Goal: Navigation & Orientation: Understand site structure

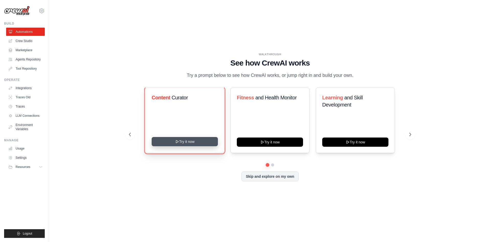
click at [201, 142] on button "Try it now" at bounding box center [185, 141] width 66 height 9
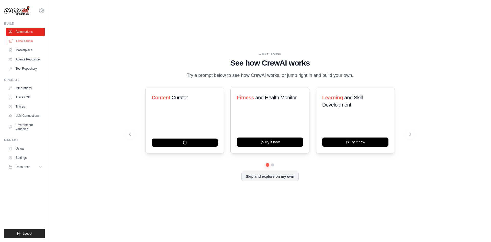
click at [29, 41] on link "Crew Studio" at bounding box center [26, 41] width 39 height 8
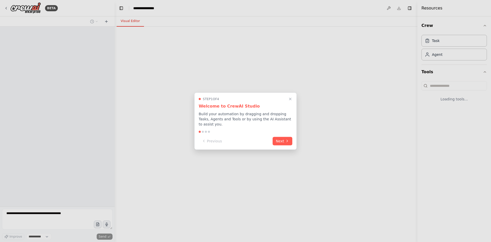
select select "****"
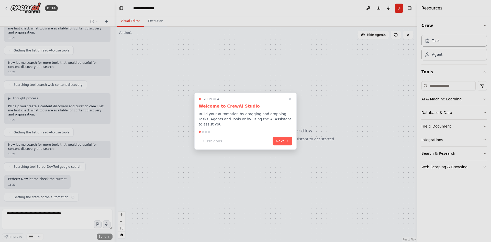
scroll to position [53, 0]
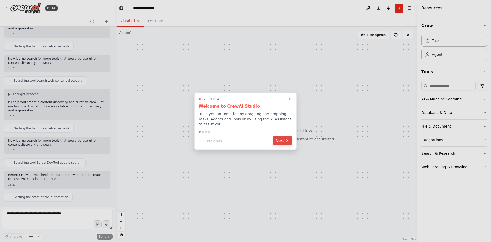
click at [285, 136] on button "Next" at bounding box center [283, 140] width 20 height 8
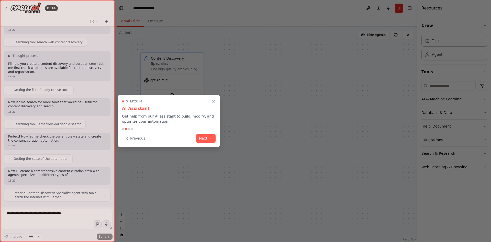
scroll to position [96, 0]
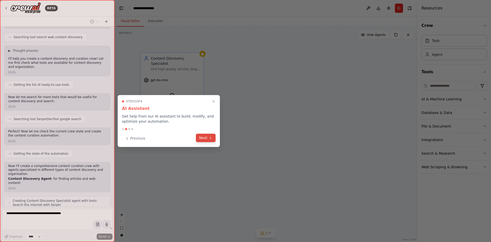
click at [207, 139] on button "Next" at bounding box center [206, 138] width 20 height 8
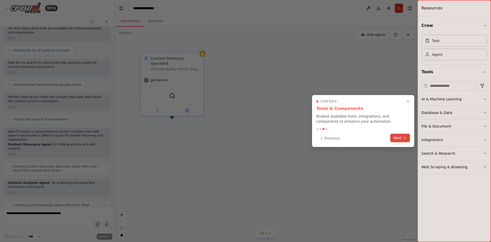
scroll to position [135, 0]
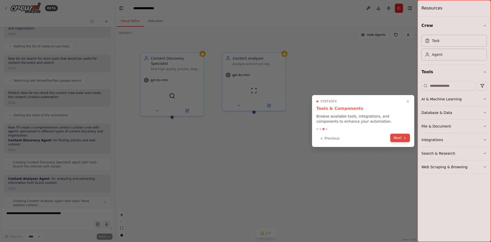
click at [393, 140] on button "Next" at bounding box center [400, 138] width 20 height 8
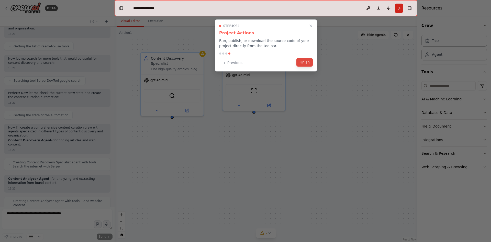
click at [303, 64] on button "Finish" at bounding box center [305, 62] width 16 height 8
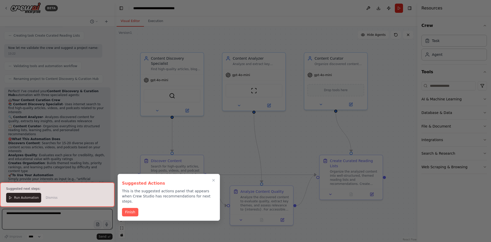
scroll to position [439, 0]
click at [134, 208] on button "Finish" at bounding box center [130, 211] width 16 height 8
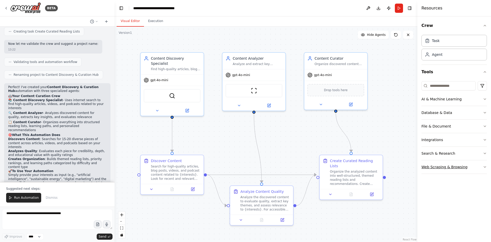
click at [484, 163] on button "Web Scraping & Browsing" at bounding box center [454, 166] width 65 height 13
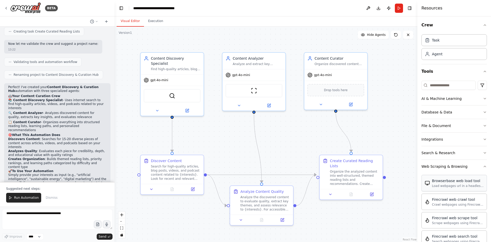
scroll to position [0, 0]
click at [442, 100] on div "AI & Machine Learning" at bounding box center [442, 98] width 40 height 5
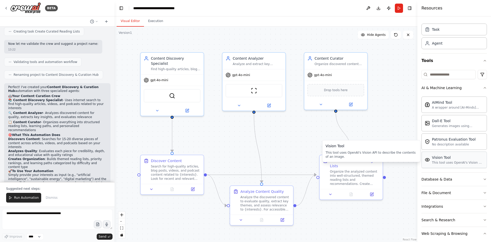
scroll to position [26, 0]
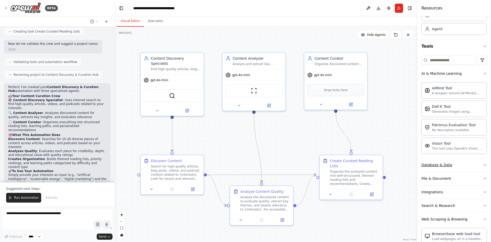
click at [467, 166] on button "Database & Data" at bounding box center [454, 164] width 65 height 13
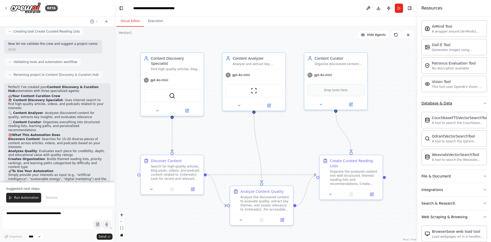
scroll to position [102, 0]
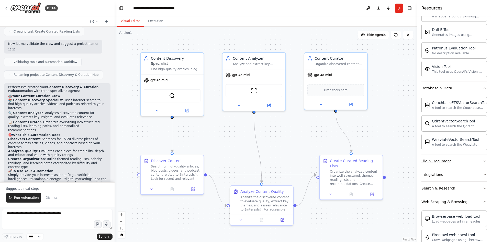
click at [464, 160] on button "File & Document" at bounding box center [454, 160] width 65 height 13
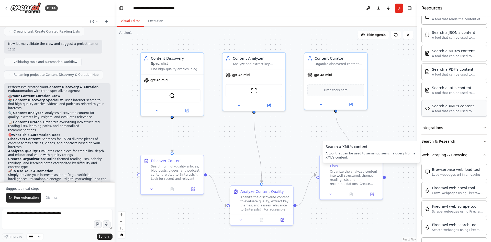
scroll to position [307, 0]
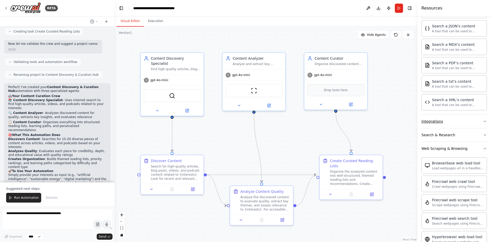
click at [446, 124] on button "Integrations" at bounding box center [454, 121] width 65 height 13
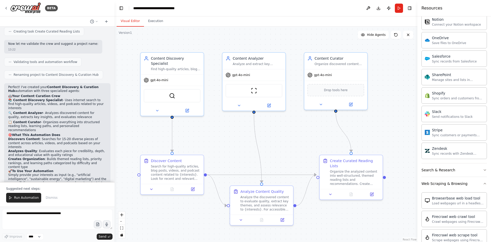
scroll to position [691, 0]
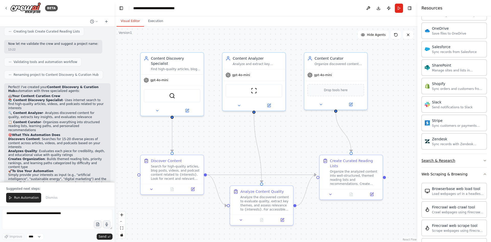
click at [479, 159] on button "Search & Research" at bounding box center [454, 160] width 65 height 13
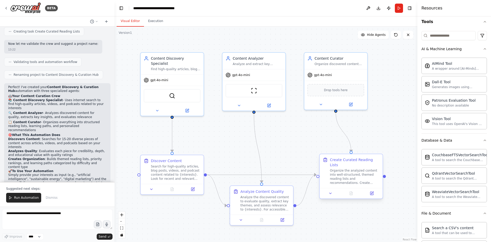
scroll to position [0, 0]
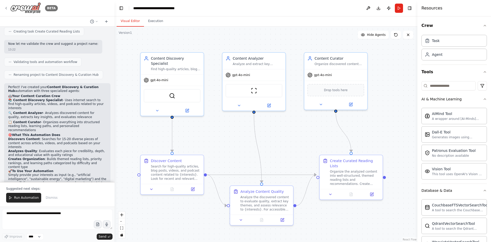
click at [5, 9] on icon at bounding box center [6, 8] width 4 height 4
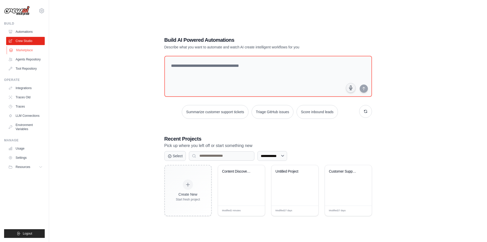
click at [22, 49] on link "Marketplace" at bounding box center [26, 50] width 39 height 8
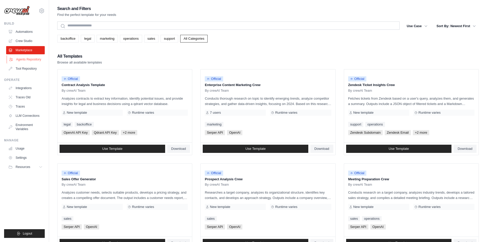
click at [25, 58] on link "Agents Repository" at bounding box center [26, 59] width 39 height 8
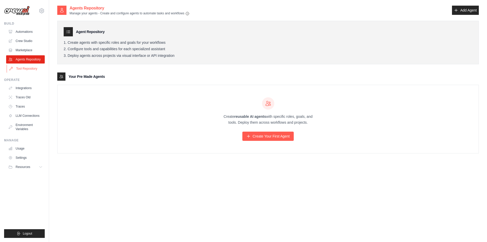
click at [25, 66] on link "Tool Repository" at bounding box center [26, 68] width 39 height 8
